Goal: Complete application form

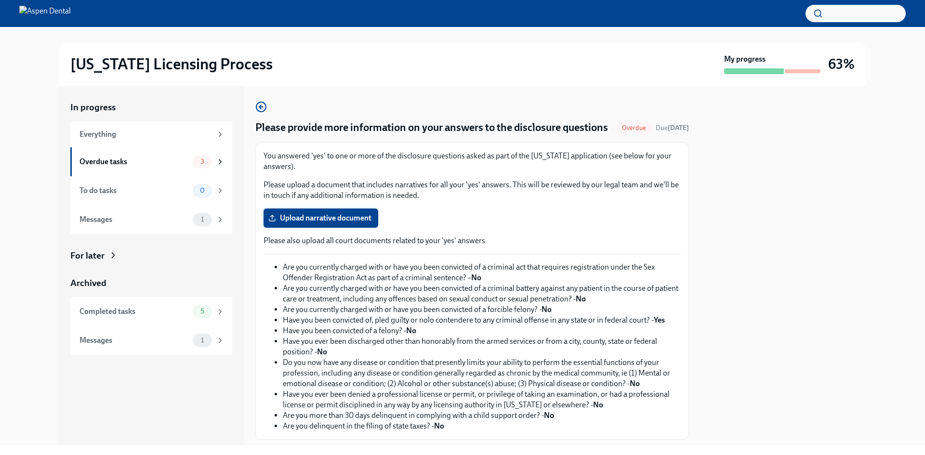
click at [333, 228] on label "Upload narrative document" at bounding box center [320, 218] width 115 height 19
click at [0, 0] on input "Upload narrative document" at bounding box center [0, 0] width 0 height 0
click at [440, 228] on div "Upload narrative document" at bounding box center [471, 218] width 417 height 19
click at [200, 162] on span "3" at bounding box center [202, 161] width 15 height 7
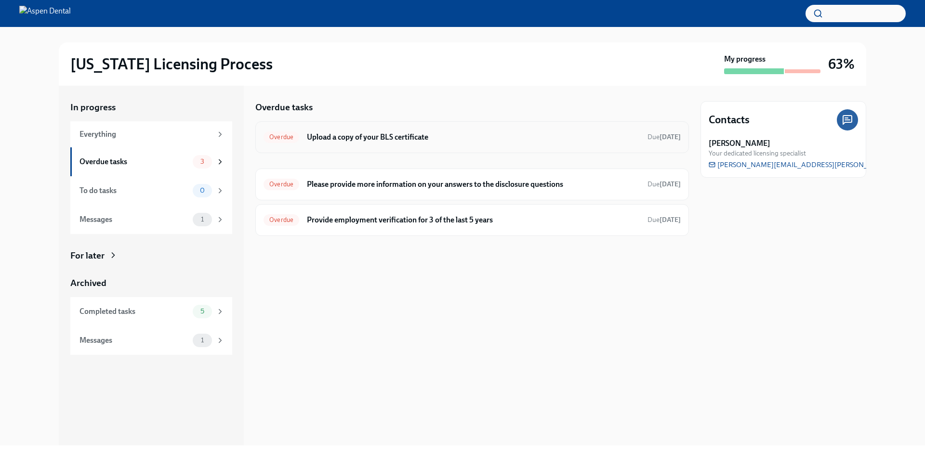
click at [344, 141] on h6 "Upload a copy of your BLS certificate" at bounding box center [473, 137] width 333 height 11
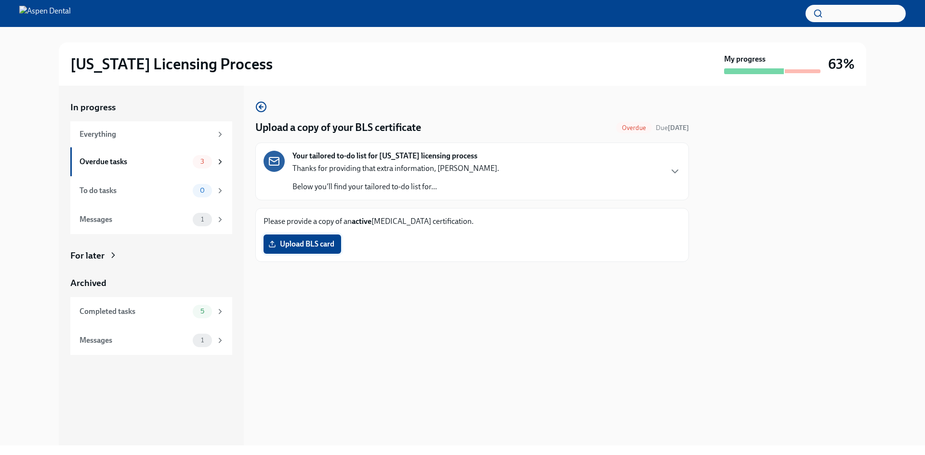
click at [315, 243] on span "Upload BLS card" at bounding box center [302, 244] width 64 height 10
click at [0, 0] on input "Upload BLS card" at bounding box center [0, 0] width 0 height 0
click at [436, 285] on div at bounding box center [471, 277] width 433 height 31
click at [677, 170] on icon "button" at bounding box center [675, 172] width 12 height 12
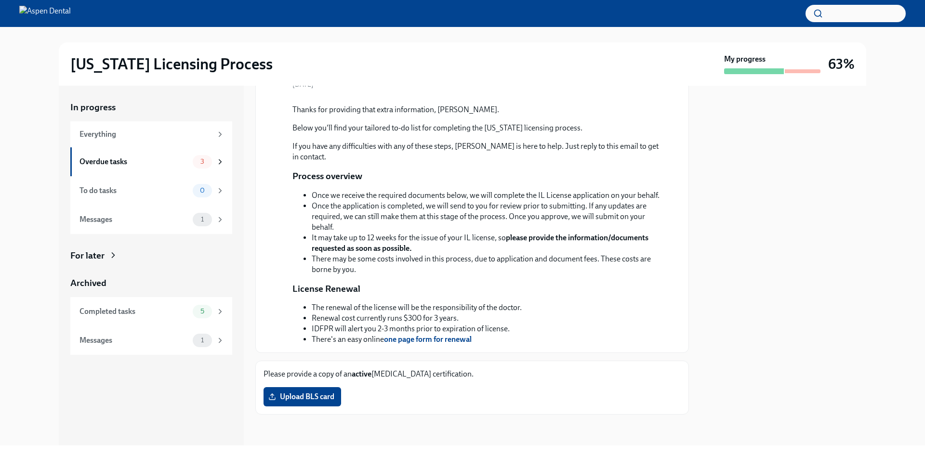
scroll to position [207, 0]
click at [310, 400] on span "Upload BLS card" at bounding box center [302, 397] width 64 height 10
click at [0, 0] on input "Upload BLS card" at bounding box center [0, 0] width 0 height 0
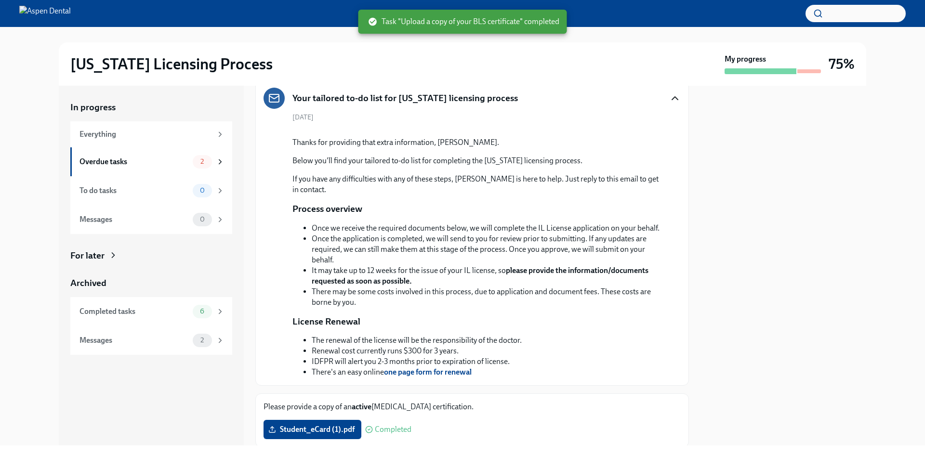
scroll to position [62, 0]
click at [184, 168] on div "Overdue tasks 2" at bounding box center [151, 161] width 162 height 29
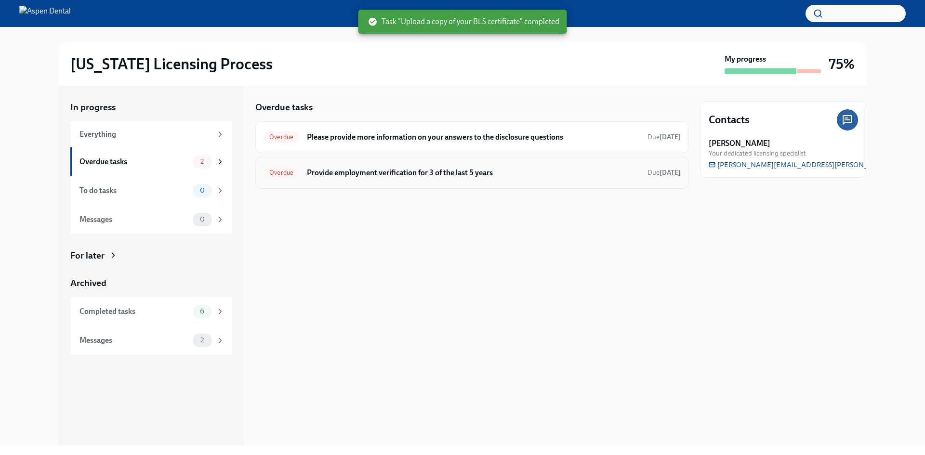
click at [353, 180] on div "Overdue Provide employment verification for 3 of the last 5 years Due [DATE]" at bounding box center [471, 172] width 417 height 15
